Goal: Transaction & Acquisition: Download file/media

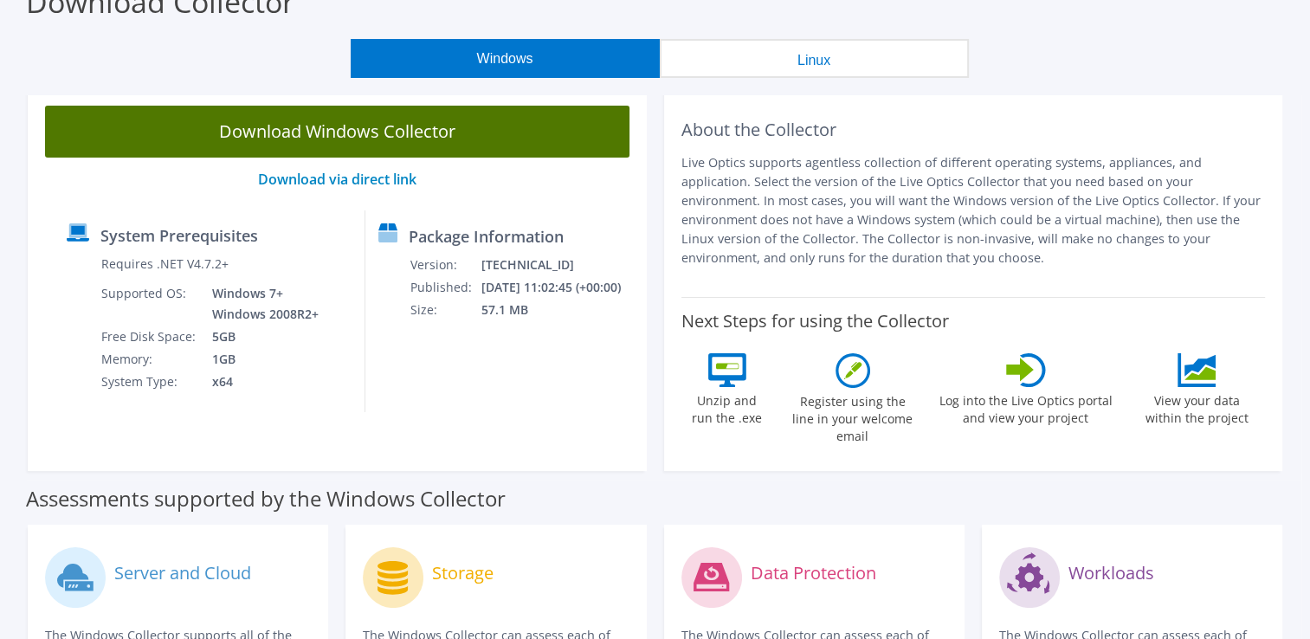
scroll to position [173, 0]
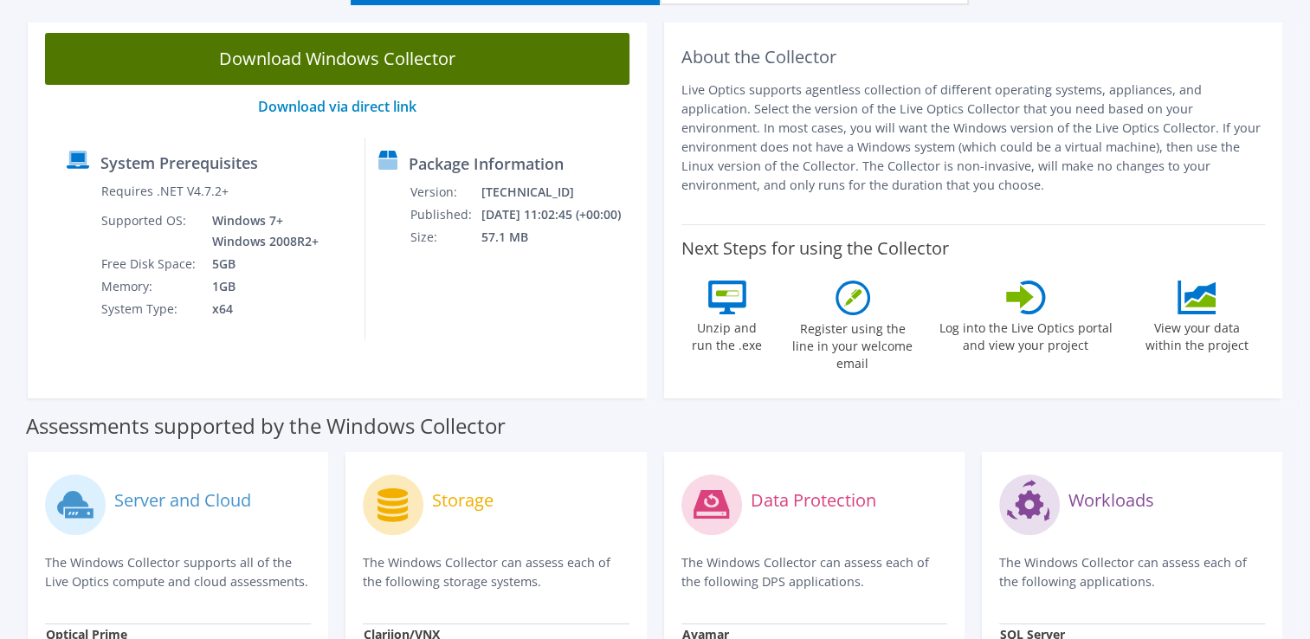
click at [336, 62] on link "Download Windows Collector" at bounding box center [337, 59] width 585 height 52
